Goal: Check status: Check status

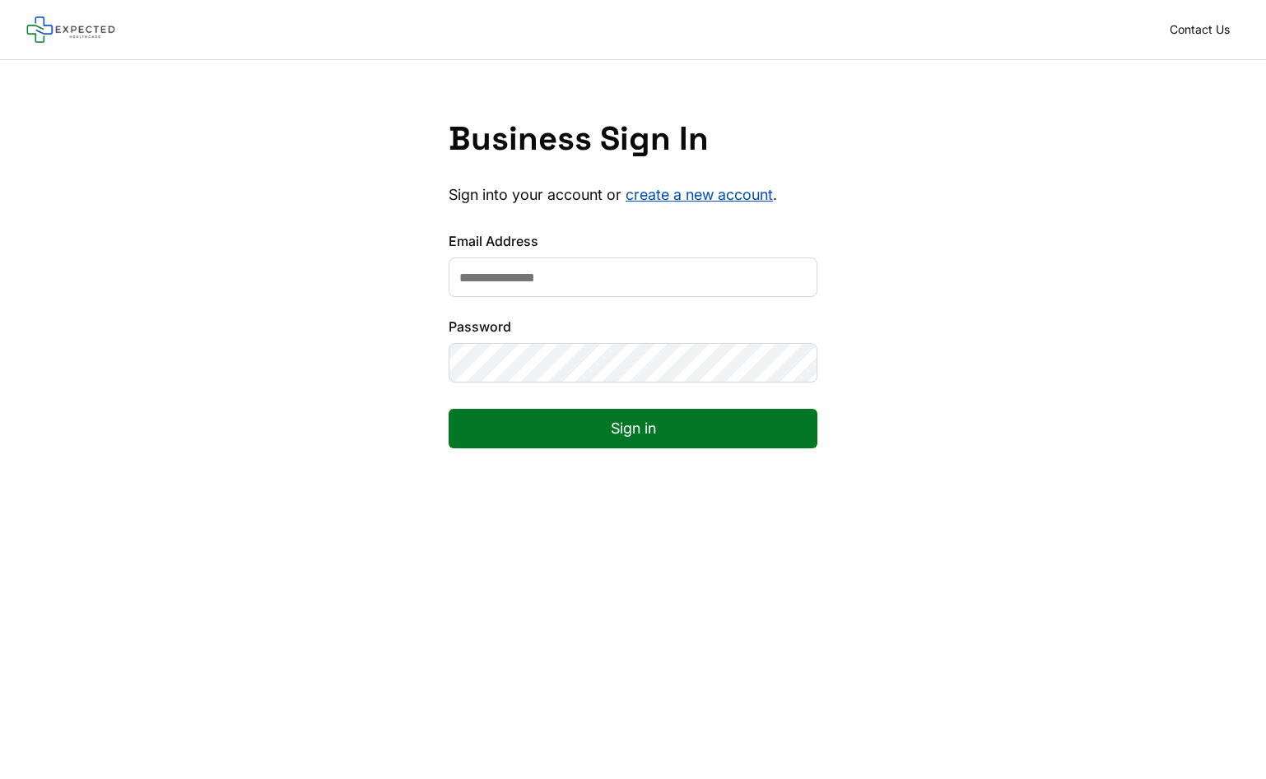
scroll to position [0, 1]
click at [580, 258] on input "Email Address" at bounding box center [633, 278] width 369 height 40
click at [549, 289] on input "Email Address" at bounding box center [633, 278] width 369 height 40
click at [789, 277] on input "Email Address" at bounding box center [633, 278] width 369 height 40
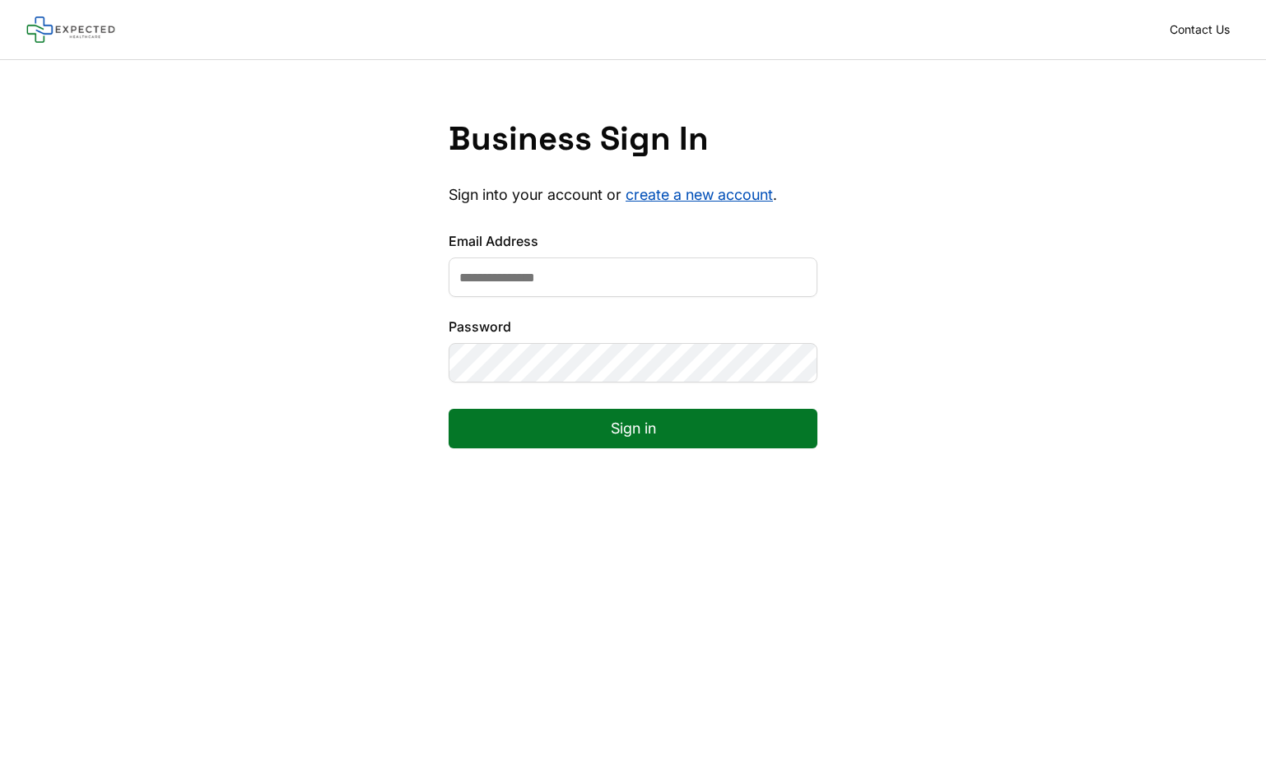
type input "**********"
click at [733, 431] on button "Sign in" at bounding box center [633, 429] width 369 height 40
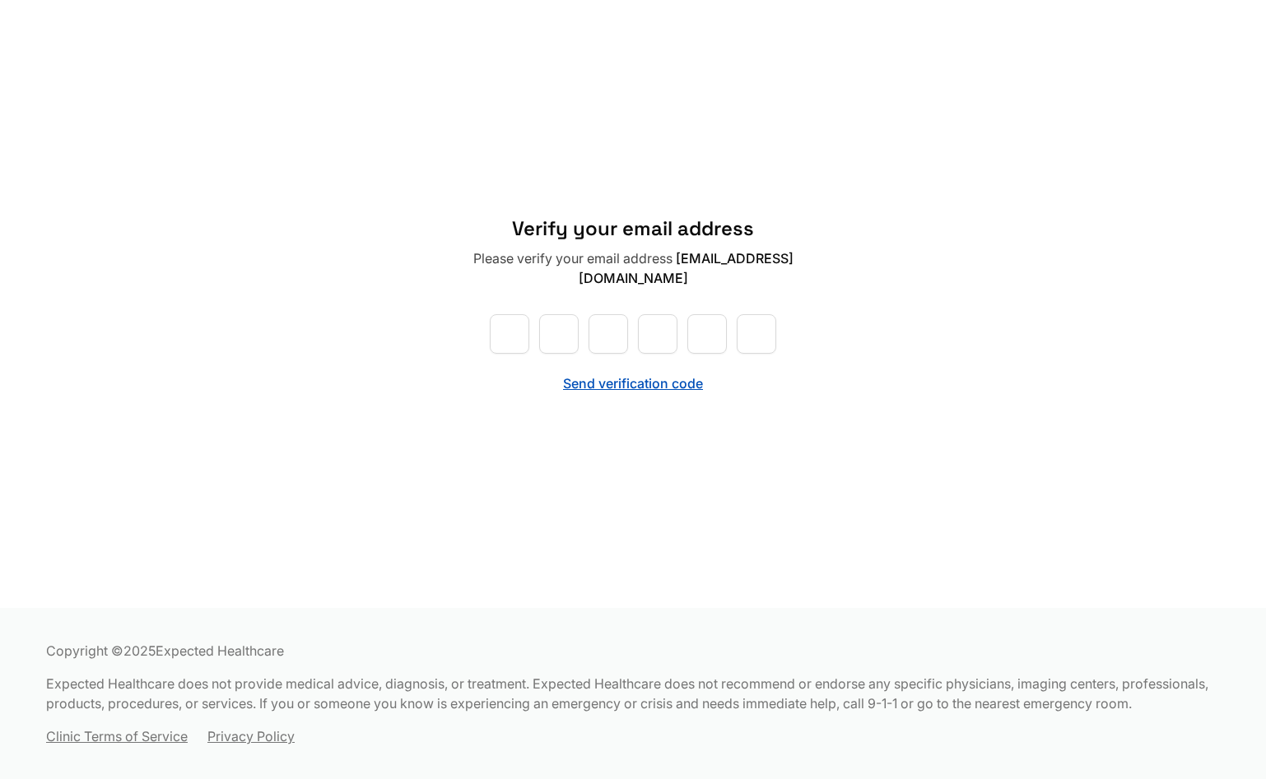
click at [613, 384] on button "Send verification code" at bounding box center [633, 384] width 140 height 20
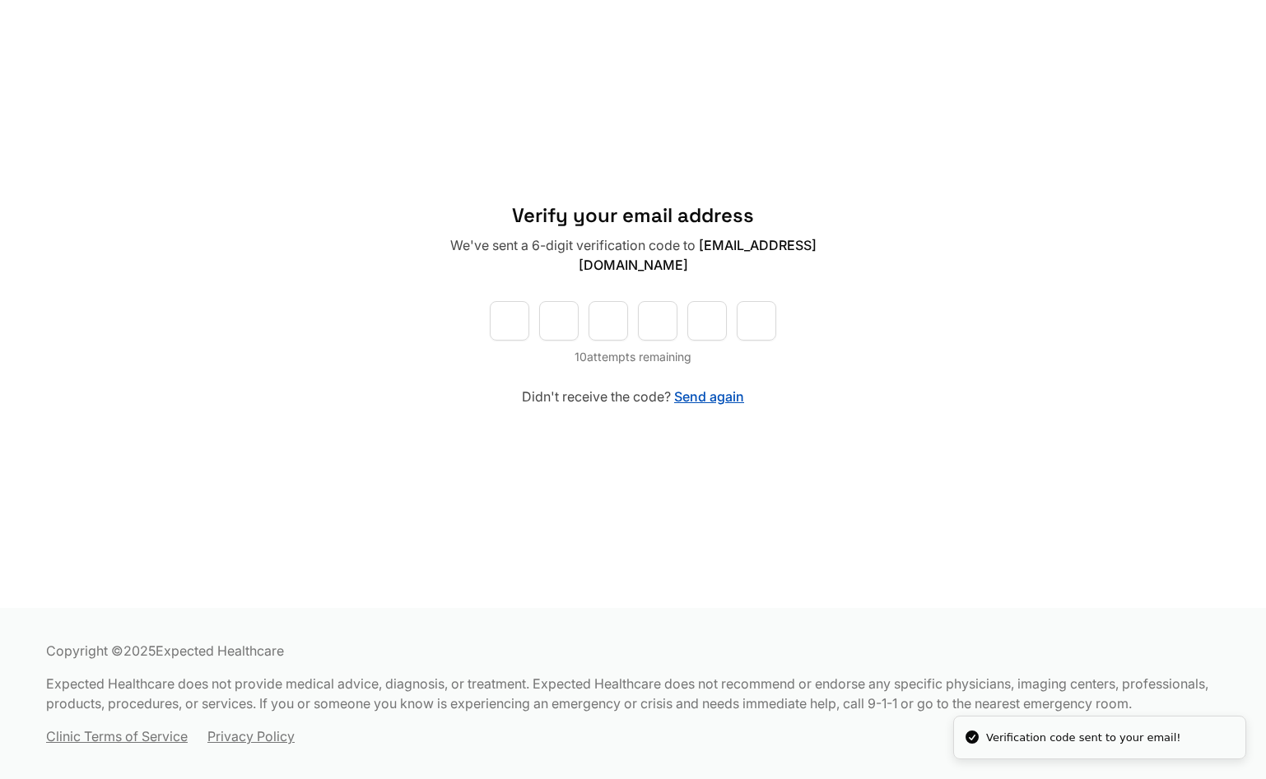
click at [510, 321] on input "text" at bounding box center [510, 321] width 40 height 40
type input "*"
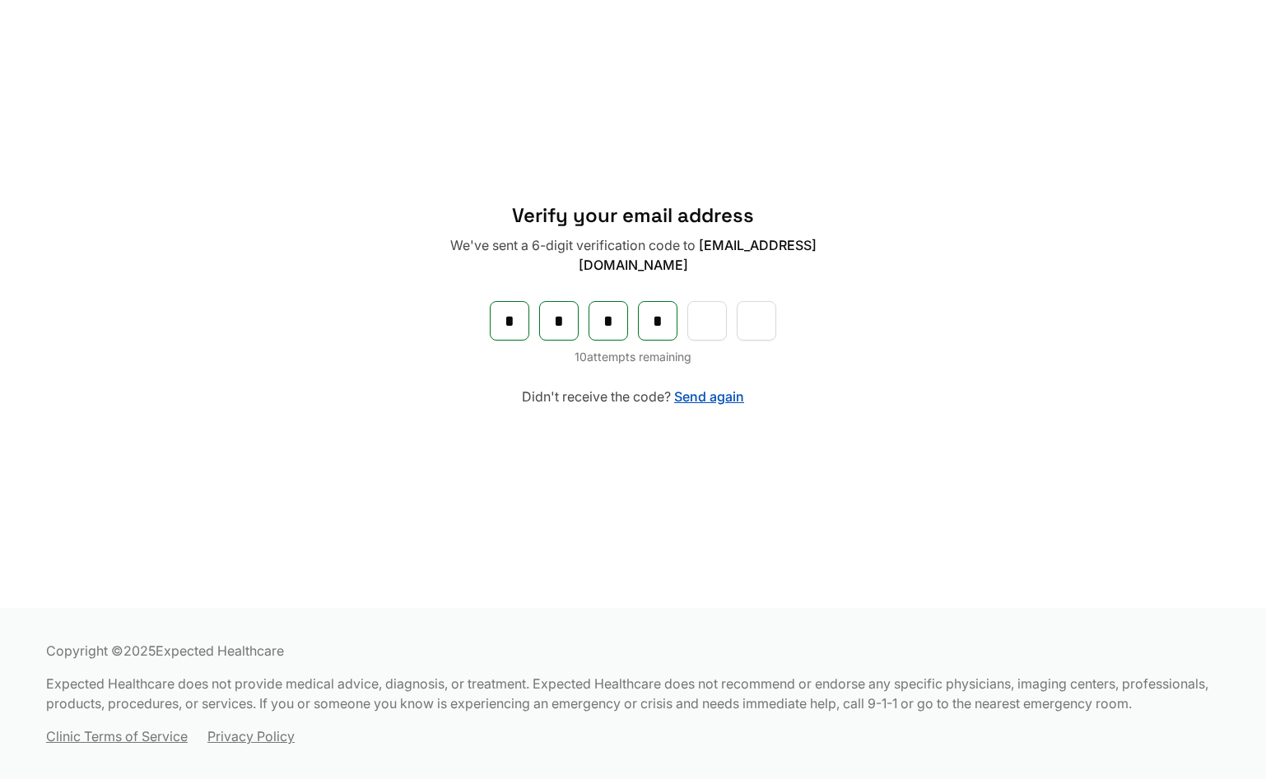
type input "*"
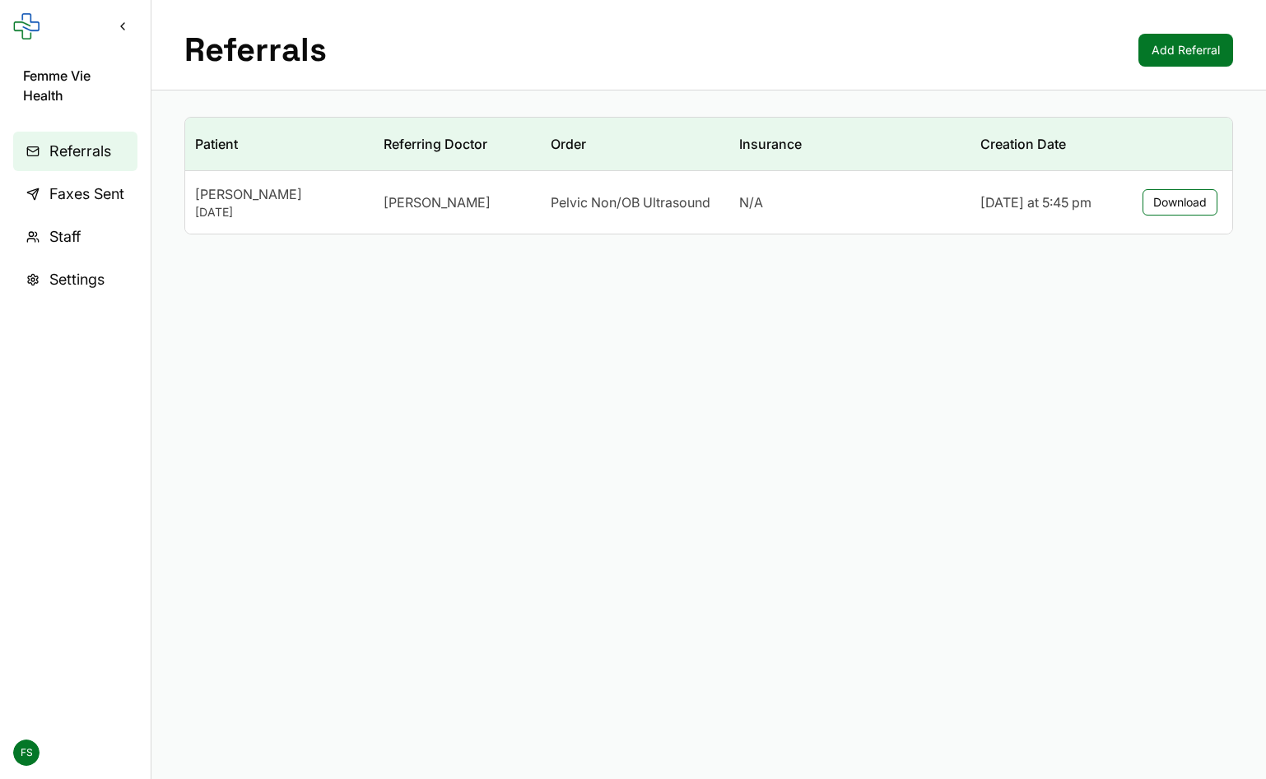
scroll to position [0, 1]
click at [848, 195] on div "N/A" at bounding box center [849, 205] width 221 height 20
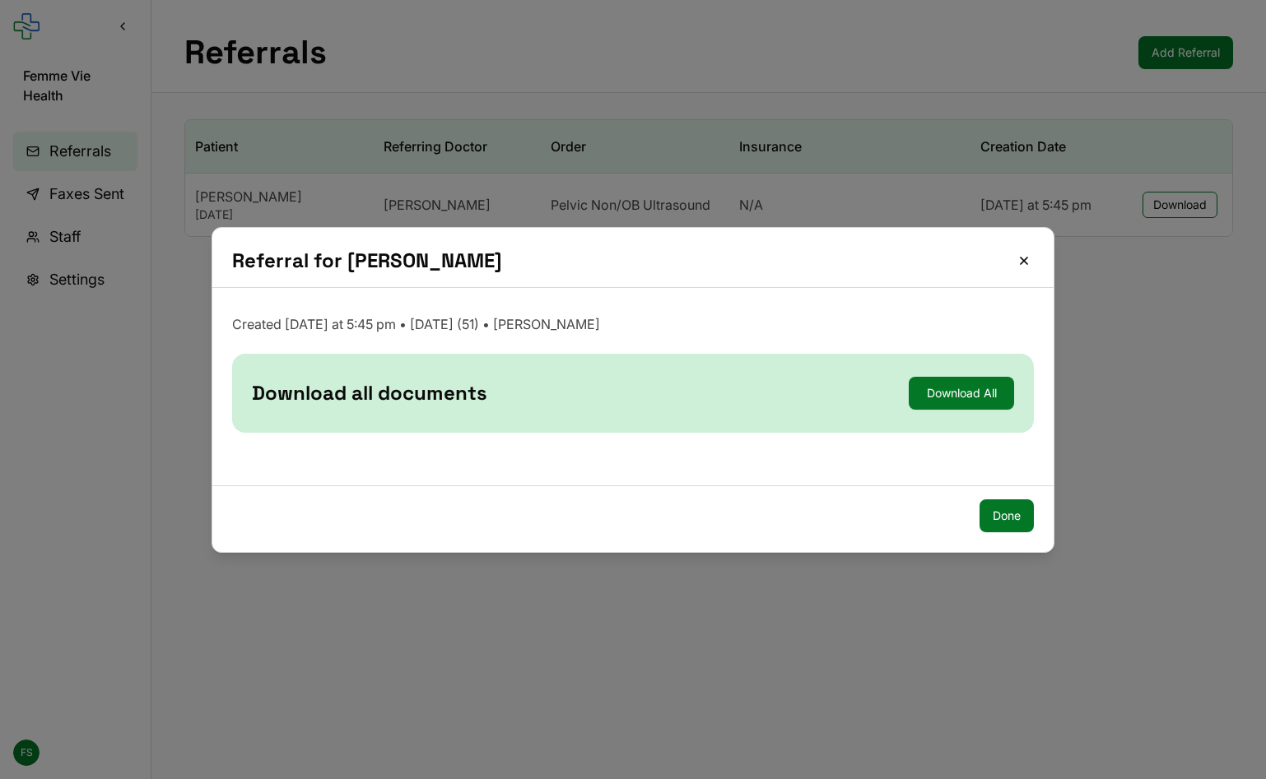
drag, startPoint x: 1020, startPoint y: 259, endPoint x: 929, endPoint y: 263, distance: 90.6
click at [1020, 259] on button "Close" at bounding box center [1024, 261] width 20 height 20
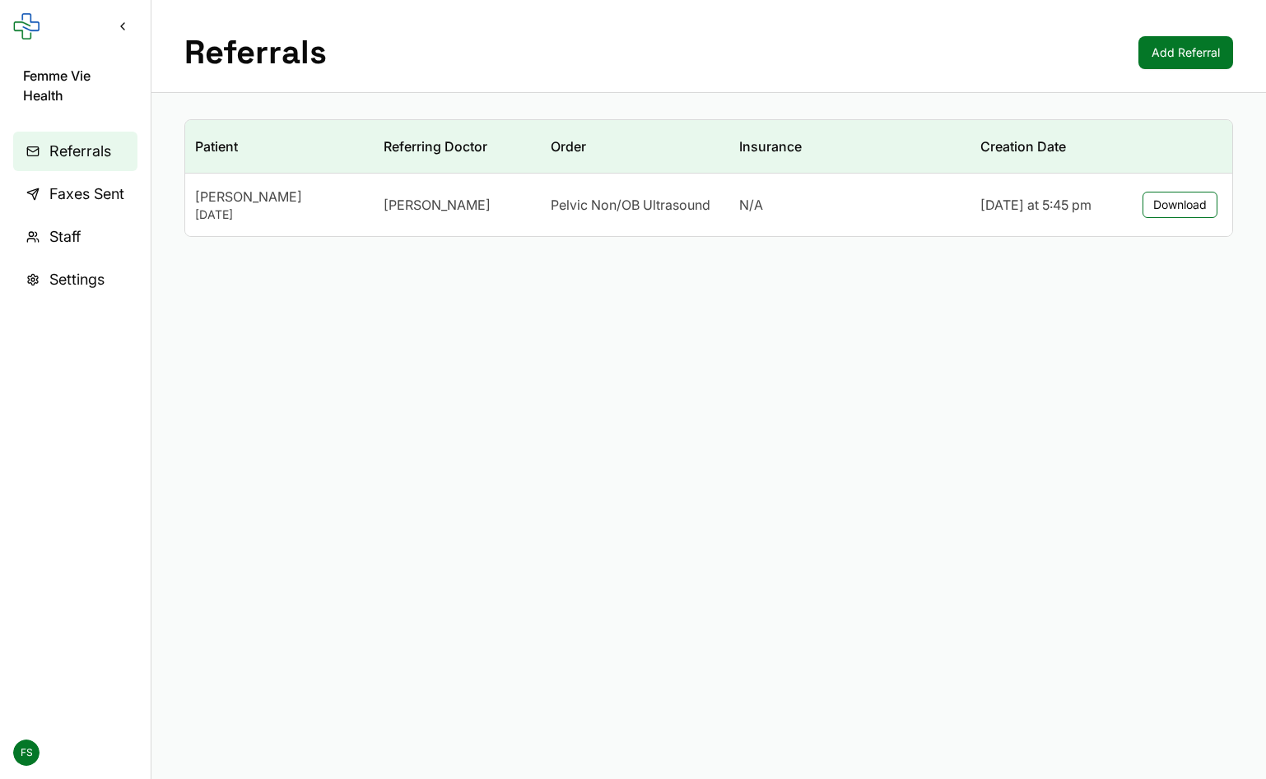
click at [81, 197] on span "Faxes Sent" at bounding box center [86, 194] width 75 height 23
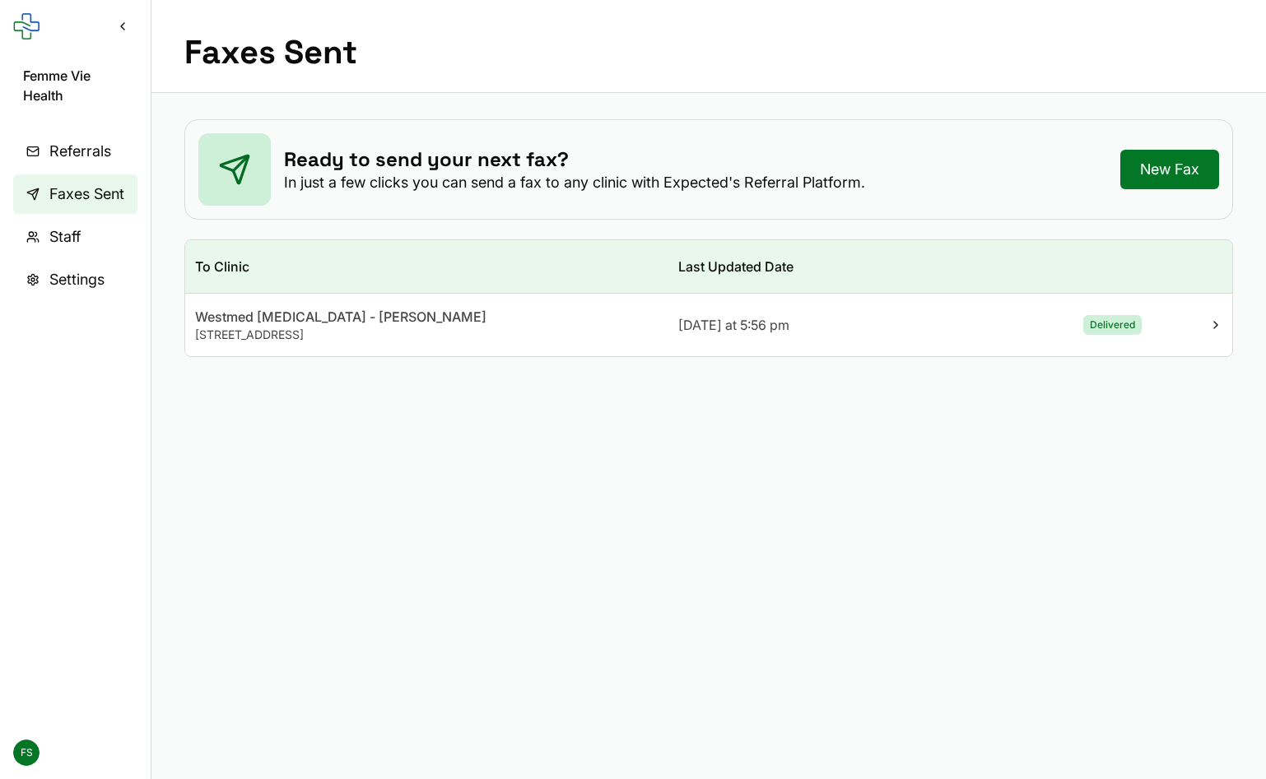
scroll to position [2, 0]
click at [635, 343] on td "Westmed [MEDICAL_DATA] - [PERSON_NAME] [STREET_ADDRESS]" at bounding box center [426, 323] width 483 height 63
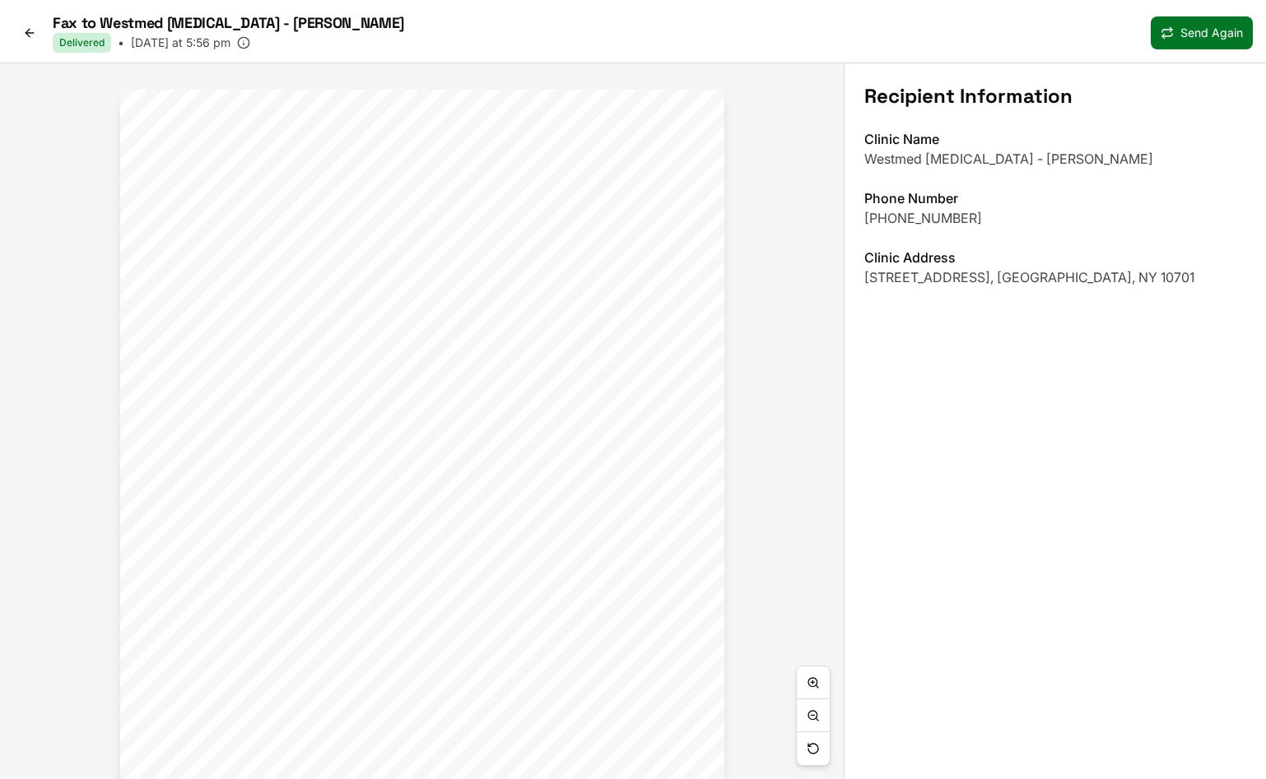
scroll to position [1, 0]
